Goal: Use online tool/utility: Utilize a website feature to perform a specific function

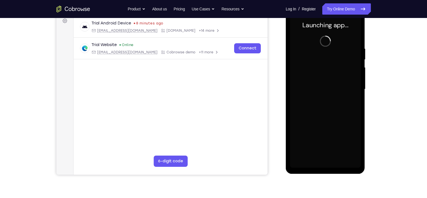
scroll to position [80, 0]
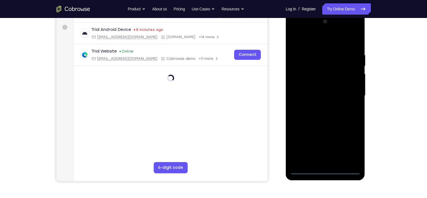
click at [327, 170] on div at bounding box center [325, 95] width 71 height 157
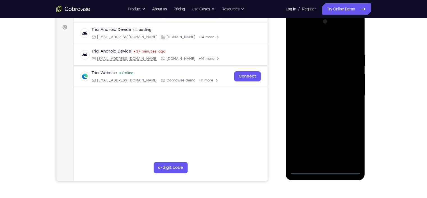
click at [351, 143] on div at bounding box center [325, 95] width 71 height 157
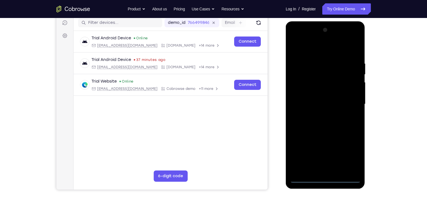
scroll to position [72, 0]
click at [316, 51] on div at bounding box center [325, 103] width 71 height 157
click at [351, 99] on div at bounding box center [325, 103] width 71 height 157
click at [320, 114] on div at bounding box center [325, 103] width 71 height 157
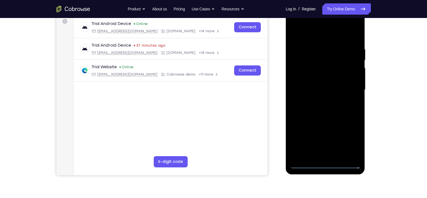
click at [315, 84] on div at bounding box center [325, 89] width 71 height 157
click at [315, 80] on div at bounding box center [325, 89] width 71 height 157
click at [315, 91] on div at bounding box center [325, 89] width 71 height 157
click at [326, 106] on div at bounding box center [325, 89] width 71 height 157
click at [326, 110] on div at bounding box center [325, 89] width 71 height 157
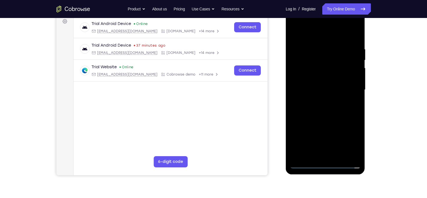
click at [327, 109] on div at bounding box center [325, 89] width 71 height 157
click at [320, 105] on div at bounding box center [325, 89] width 71 height 157
click at [324, 106] on div at bounding box center [325, 89] width 71 height 157
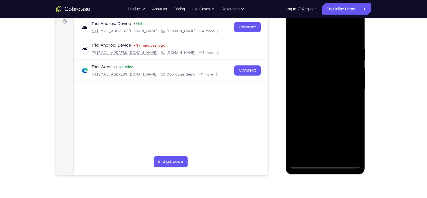
click at [324, 106] on div at bounding box center [325, 89] width 71 height 157
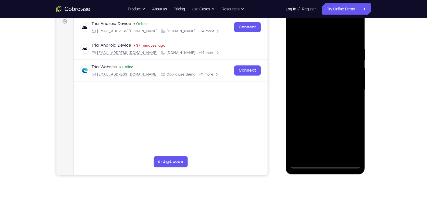
click at [324, 106] on div at bounding box center [325, 89] width 71 height 157
click at [322, 106] on div at bounding box center [325, 89] width 71 height 157
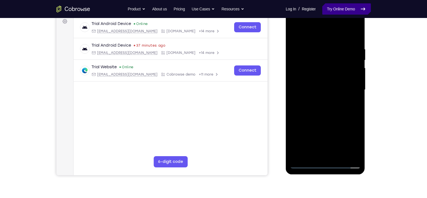
click at [346, 11] on link "Try Online Demo" at bounding box center [346, 8] width 48 height 11
